Goal: Check status: Check status

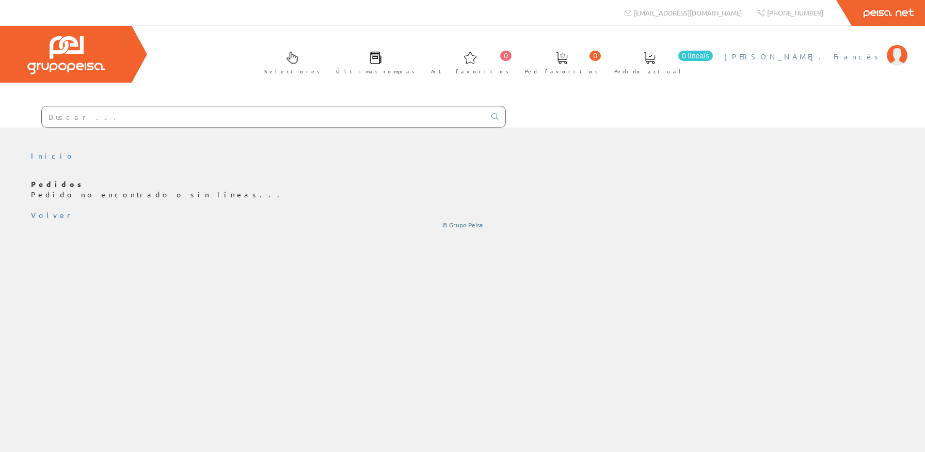
click at [848, 55] on span "[PERSON_NAME]. [PERSON_NAME]" at bounding box center [802, 56] width 157 height 10
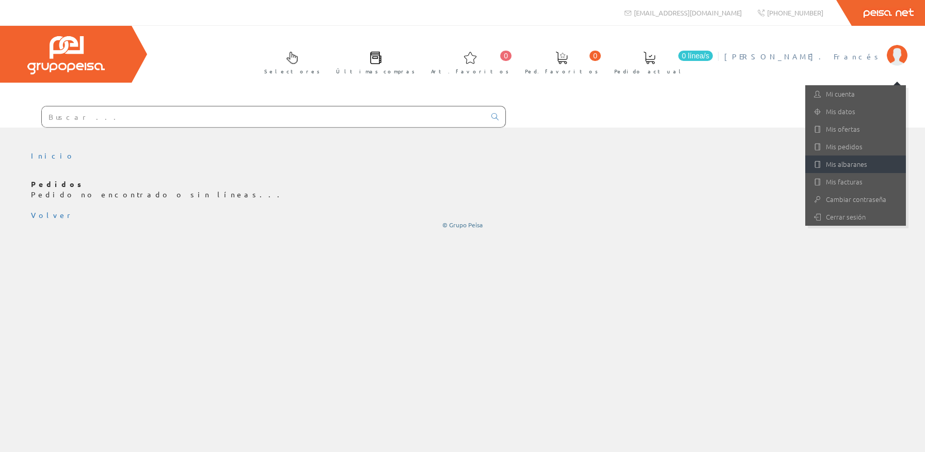
click at [850, 163] on link "Mis albaranes" at bounding box center [855, 164] width 101 height 18
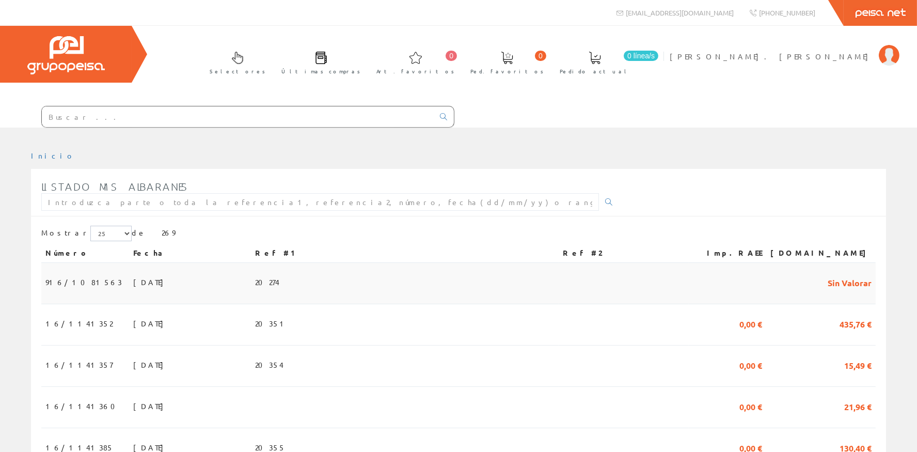
click at [347, 276] on td "20274" at bounding box center [405, 283] width 308 height 41
click at [288, 320] on span "20351" at bounding box center [271, 323] width 33 height 18
